Goal: Contribute content

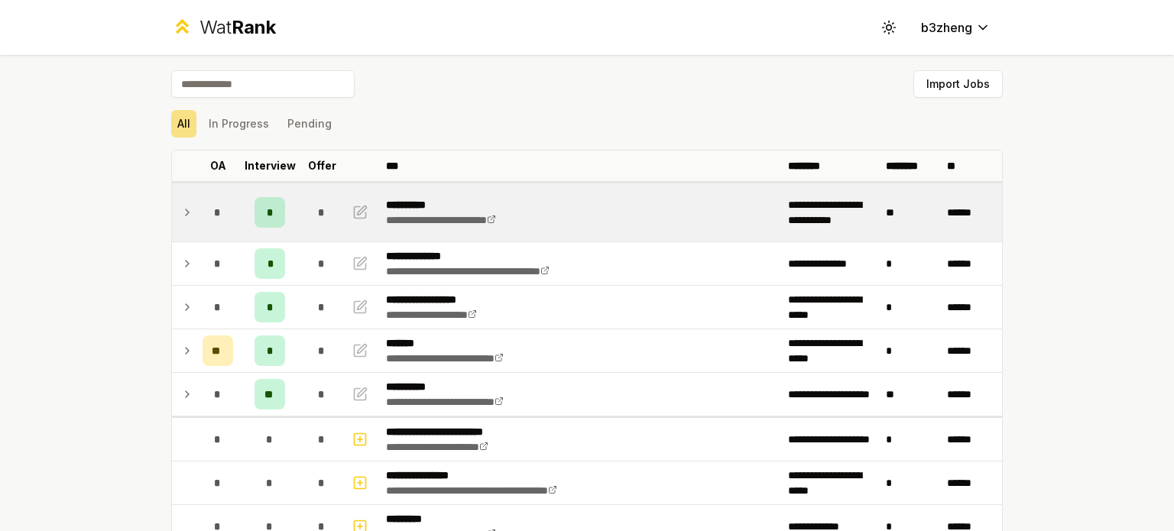
click at [196, 214] on td "*" at bounding box center [217, 212] width 43 height 58
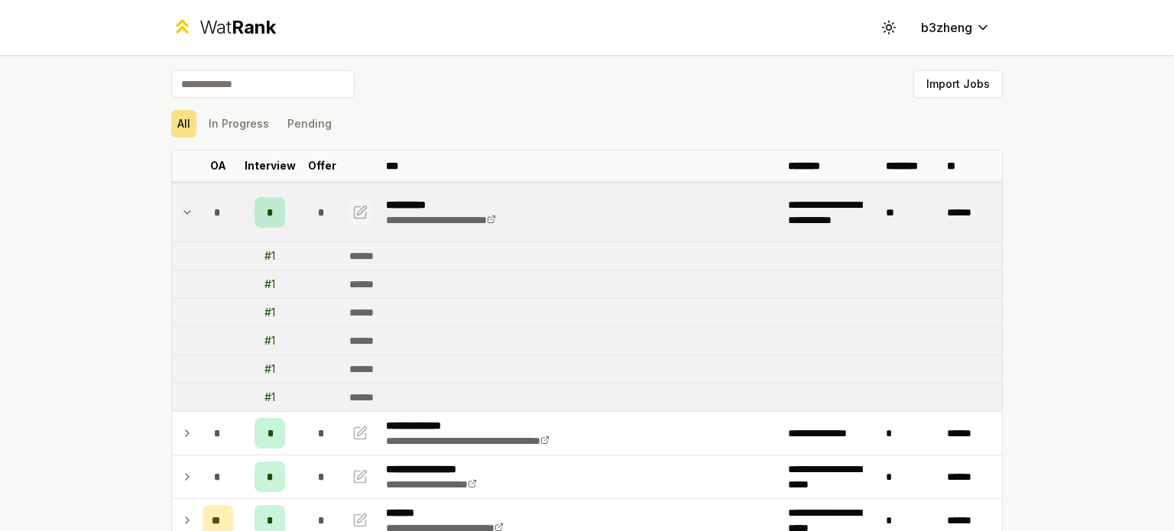
click at [352, 213] on icon "button" at bounding box center [359, 212] width 15 height 18
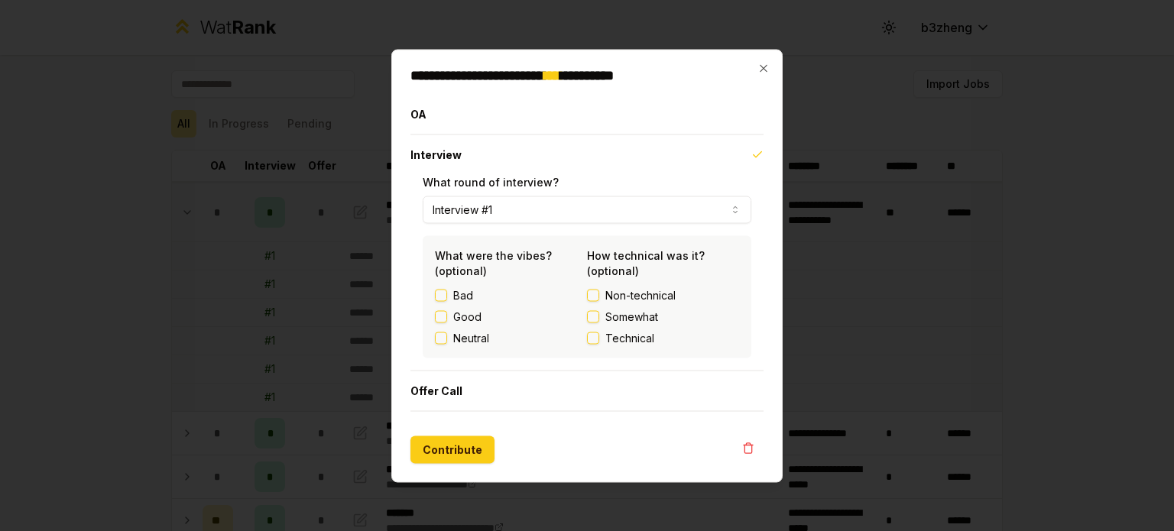
click at [461, 338] on label "Neutral" at bounding box center [471, 337] width 36 height 15
click at [447, 338] on button "Neutral" at bounding box center [441, 338] width 12 height 12
click at [643, 302] on span "Non-technical" at bounding box center [640, 294] width 70 height 15
click at [599, 301] on button "Non-technical" at bounding box center [593, 295] width 12 height 12
click at [642, 316] on span "Somewhat" at bounding box center [631, 316] width 53 height 15
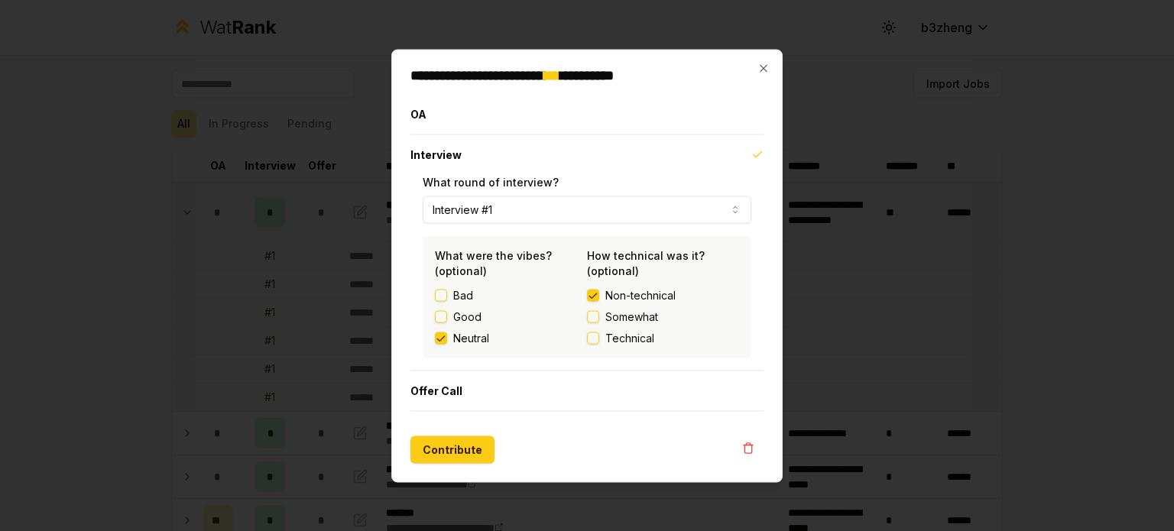
click at [599, 316] on button "Somewhat" at bounding box center [593, 316] width 12 height 12
click at [623, 338] on span "Technical" at bounding box center [629, 337] width 49 height 15
click at [599, 338] on button "Technical" at bounding box center [593, 338] width 12 height 12
drag, startPoint x: 467, startPoint y: 445, endPoint x: 494, endPoint y: 397, distance: 55.1
click at [465, 442] on button "Contribute" at bounding box center [452, 450] width 84 height 28
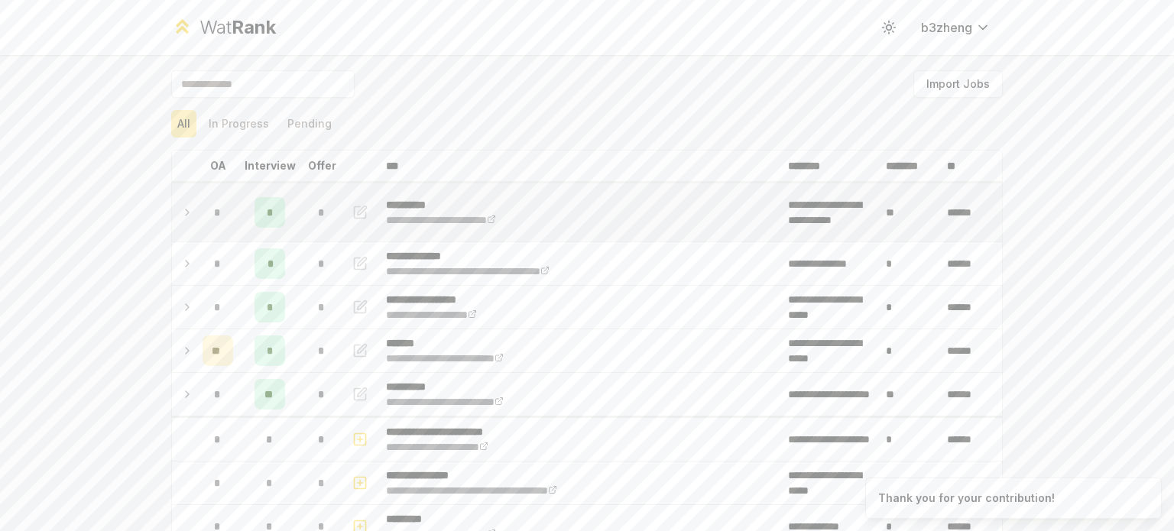
click at [172, 210] on td at bounding box center [184, 212] width 24 height 58
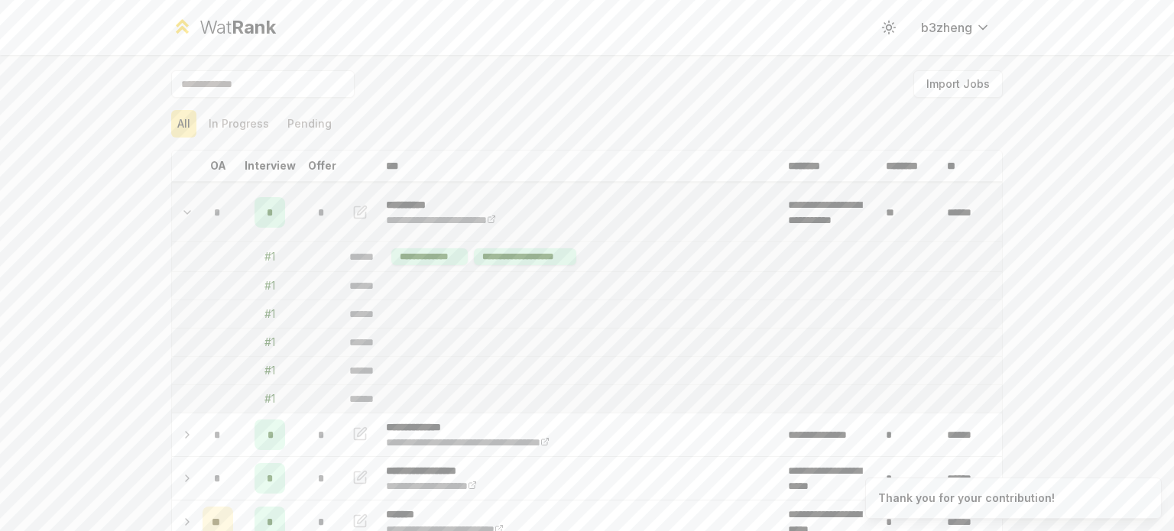
scroll to position [153, 0]
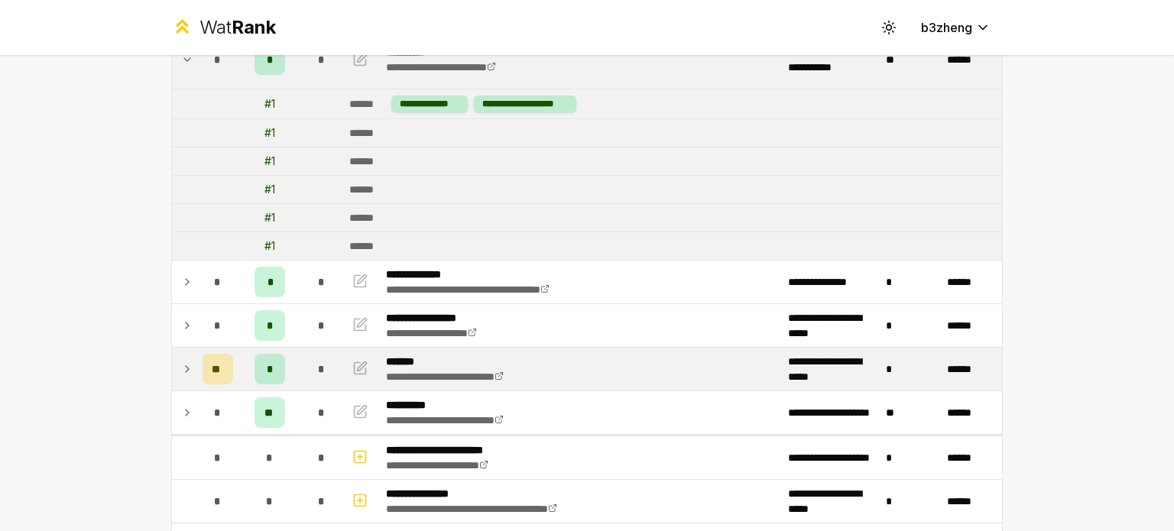
click at [181, 374] on icon at bounding box center [187, 369] width 12 height 18
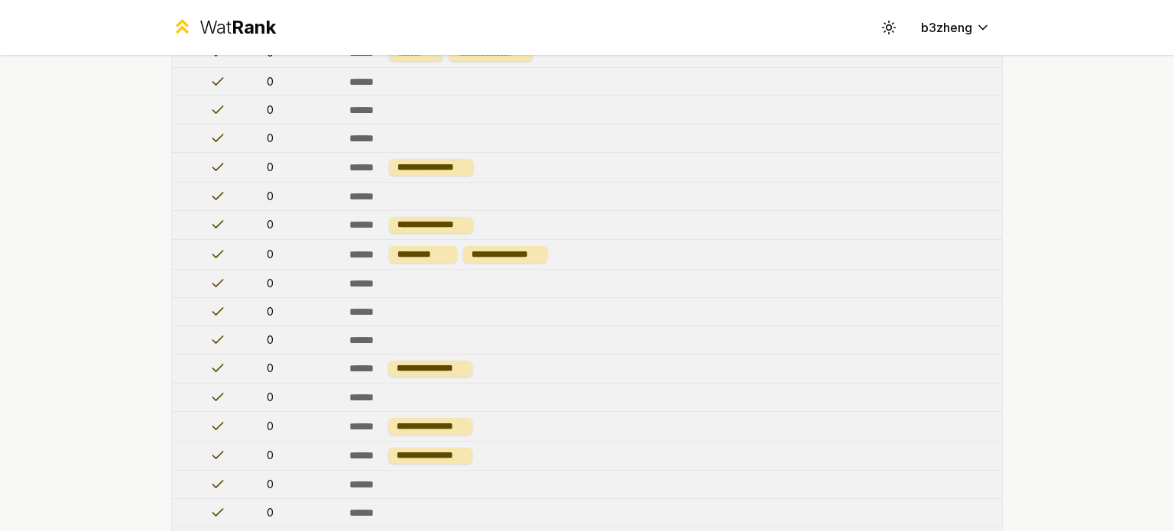
scroll to position [382, 0]
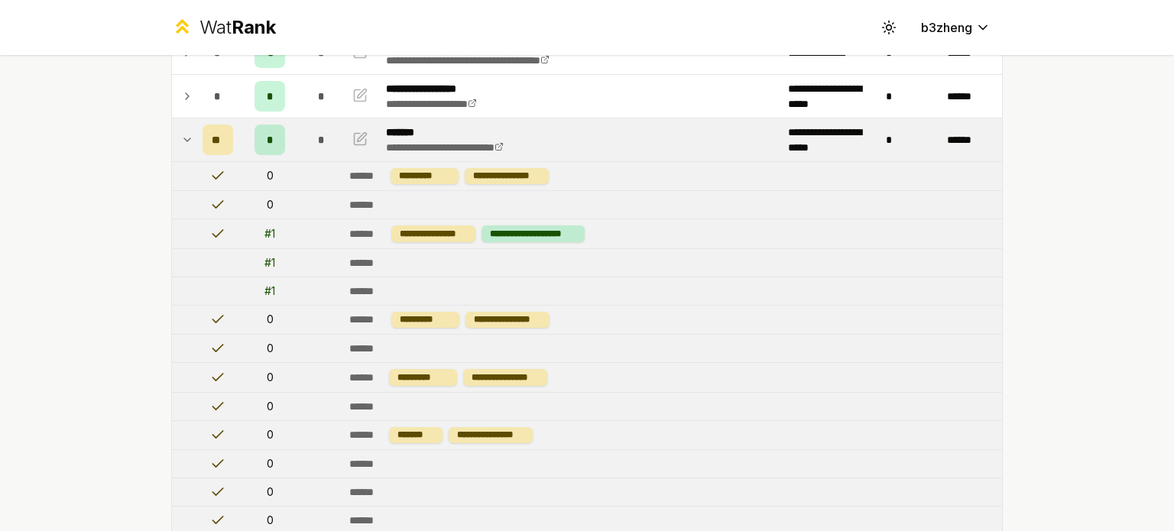
click at [181, 141] on icon at bounding box center [187, 140] width 12 height 18
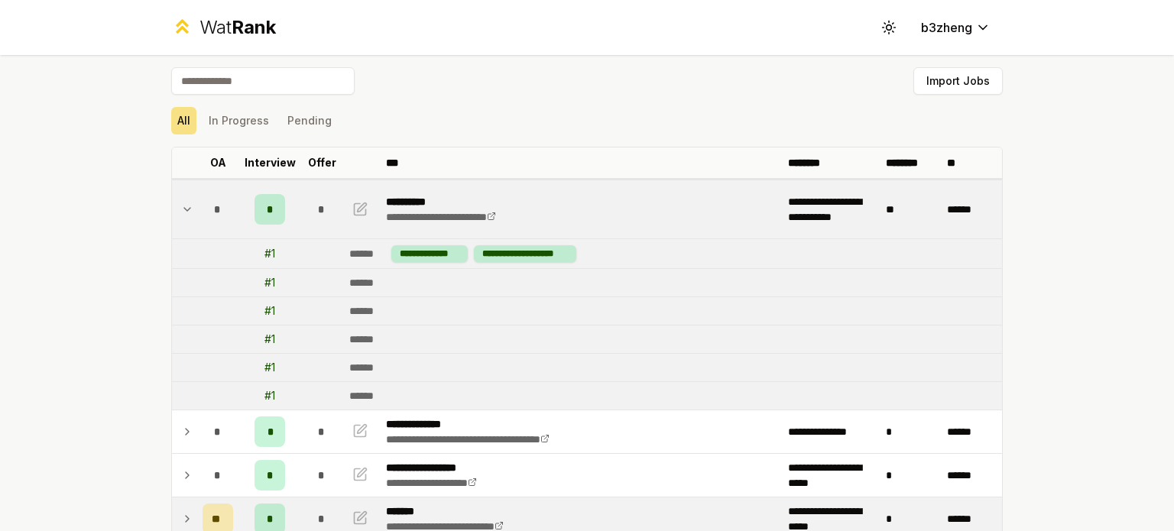
scroll to position [0, 0]
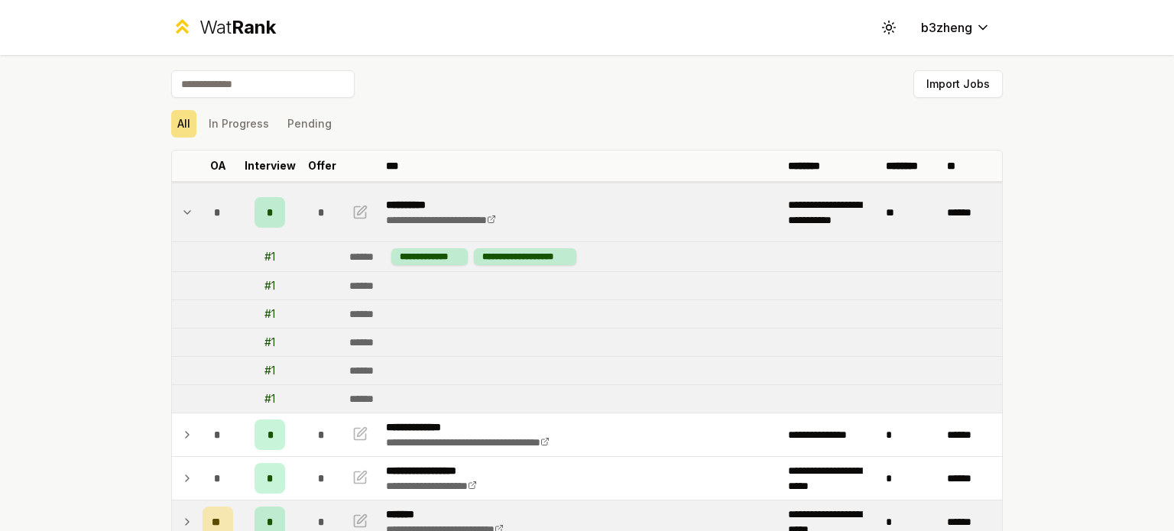
click at [424, 204] on p "**********" at bounding box center [458, 204] width 144 height 15
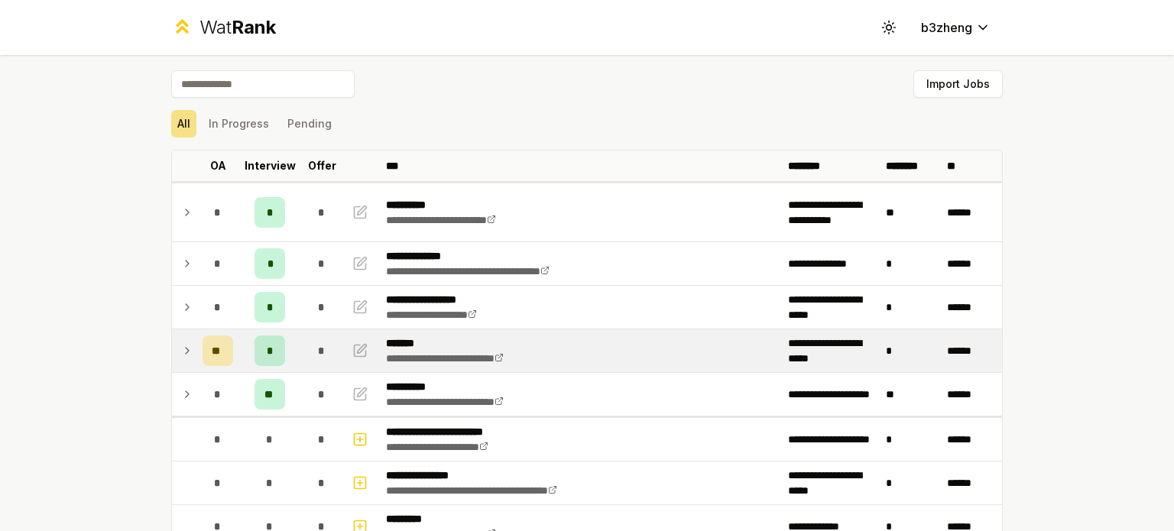
drag, startPoint x: 1108, startPoint y: 67, endPoint x: 1109, endPoint y: 24, distance: 43.6
click at [1106, 68] on div "**********" at bounding box center [587, 265] width 1174 height 531
drag, startPoint x: 165, startPoint y: 1, endPoint x: 475, endPoint y: 72, distance: 318.2
click at [570, 115] on div "All In Progress Pending" at bounding box center [586, 124] width 831 height 28
